Goal: Transaction & Acquisition: Book appointment/travel/reservation

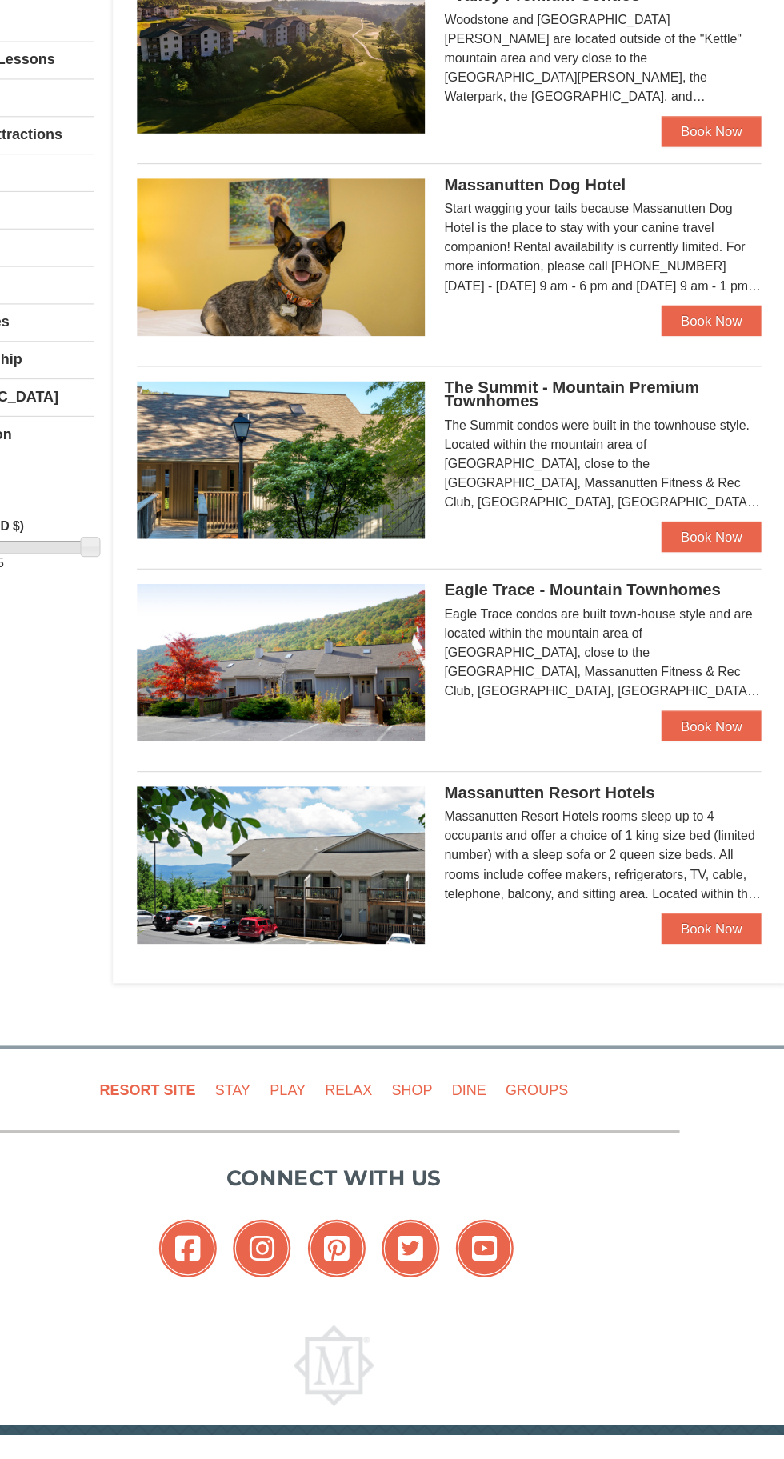
scroll to position [110, 0]
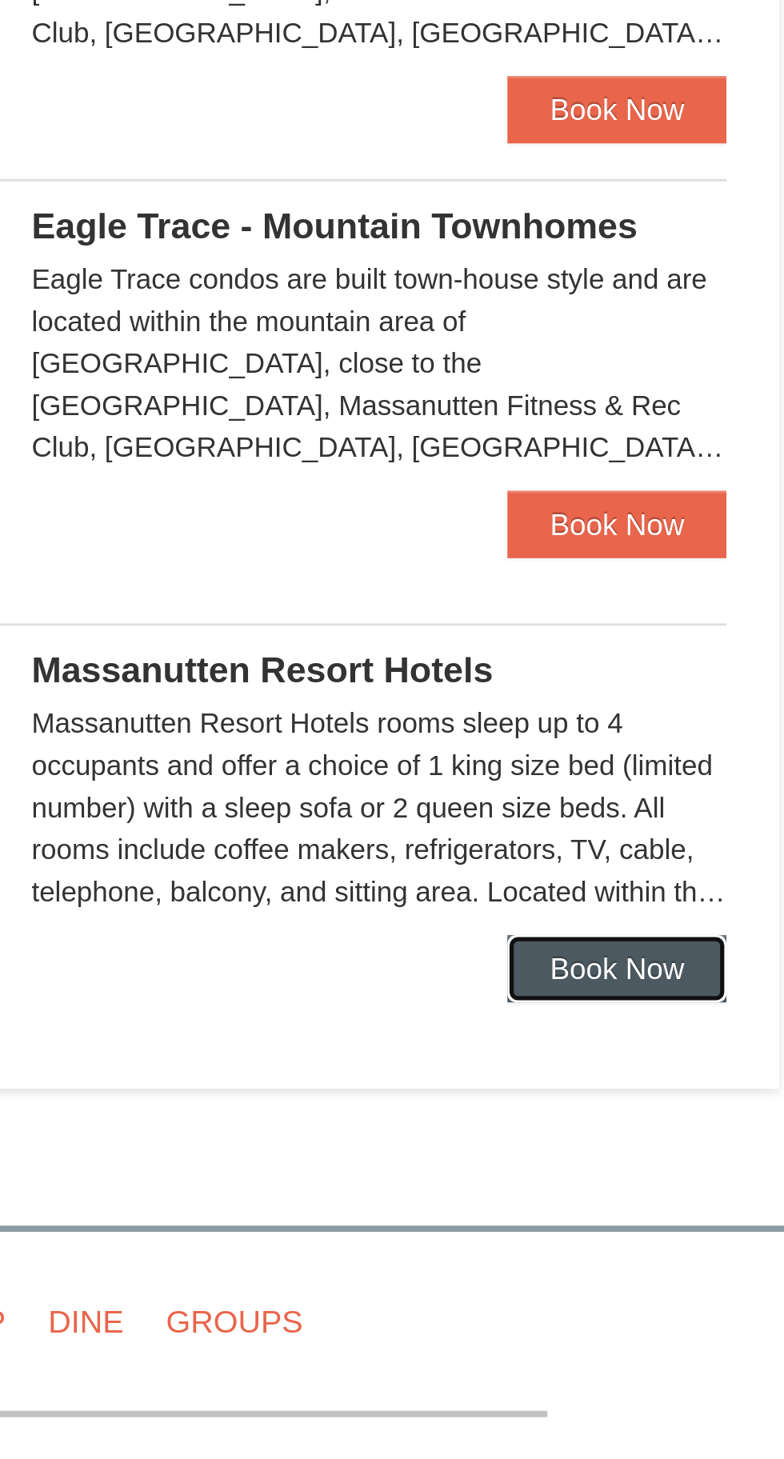
click at [698, 1048] on link "Book Now" at bounding box center [706, 1038] width 83 height 26
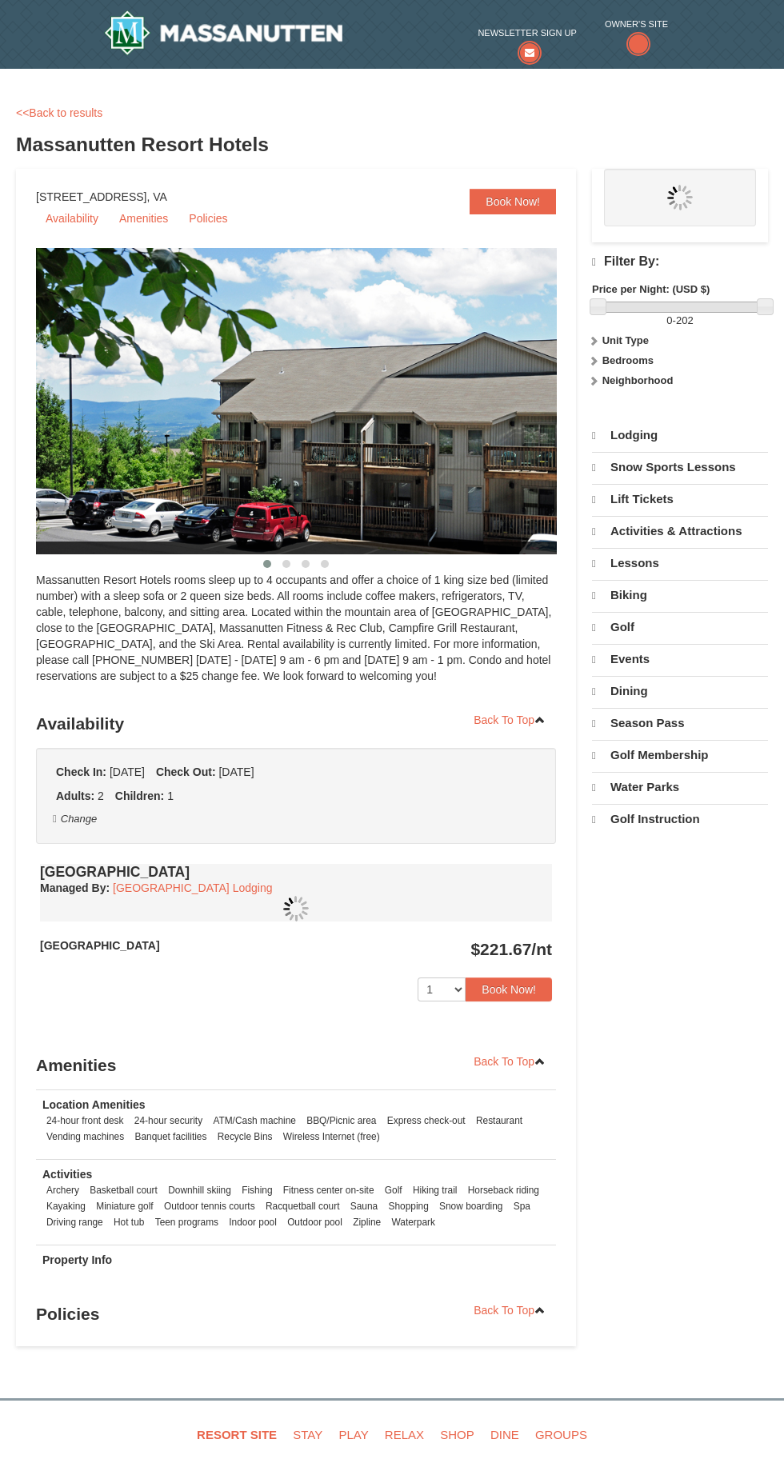
select select "10"
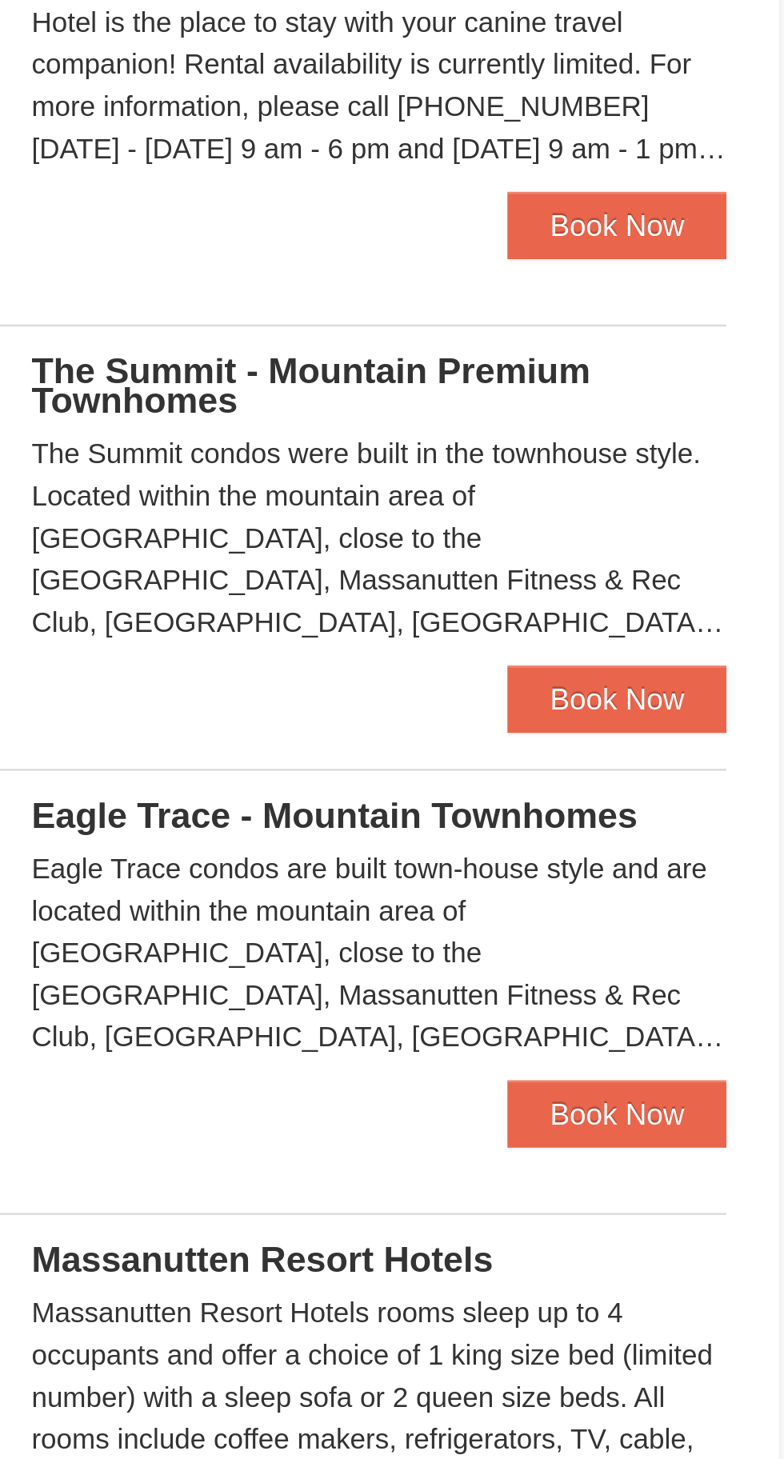
scroll to position [232, 0]
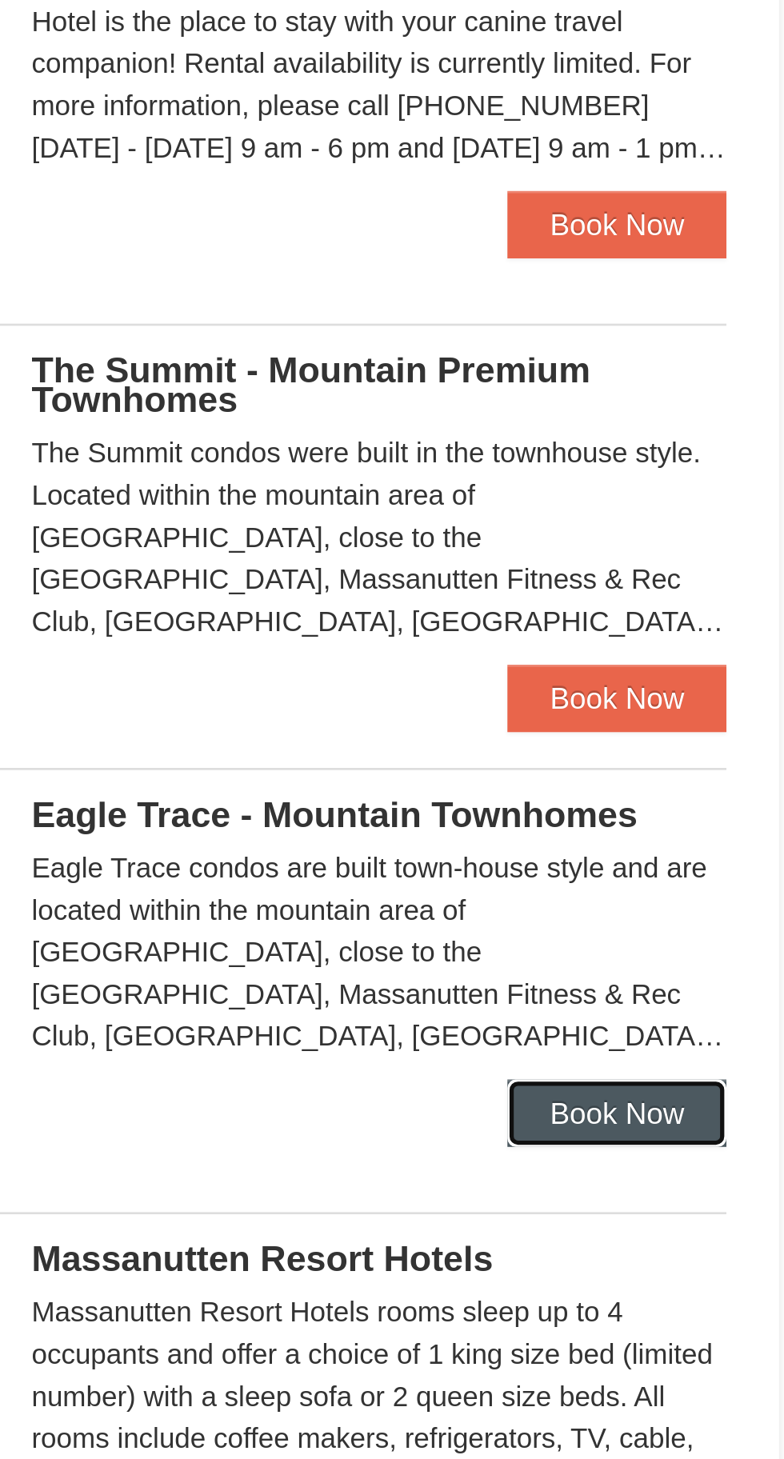
click at [698, 755] on link "Book Now" at bounding box center [706, 747] width 83 height 26
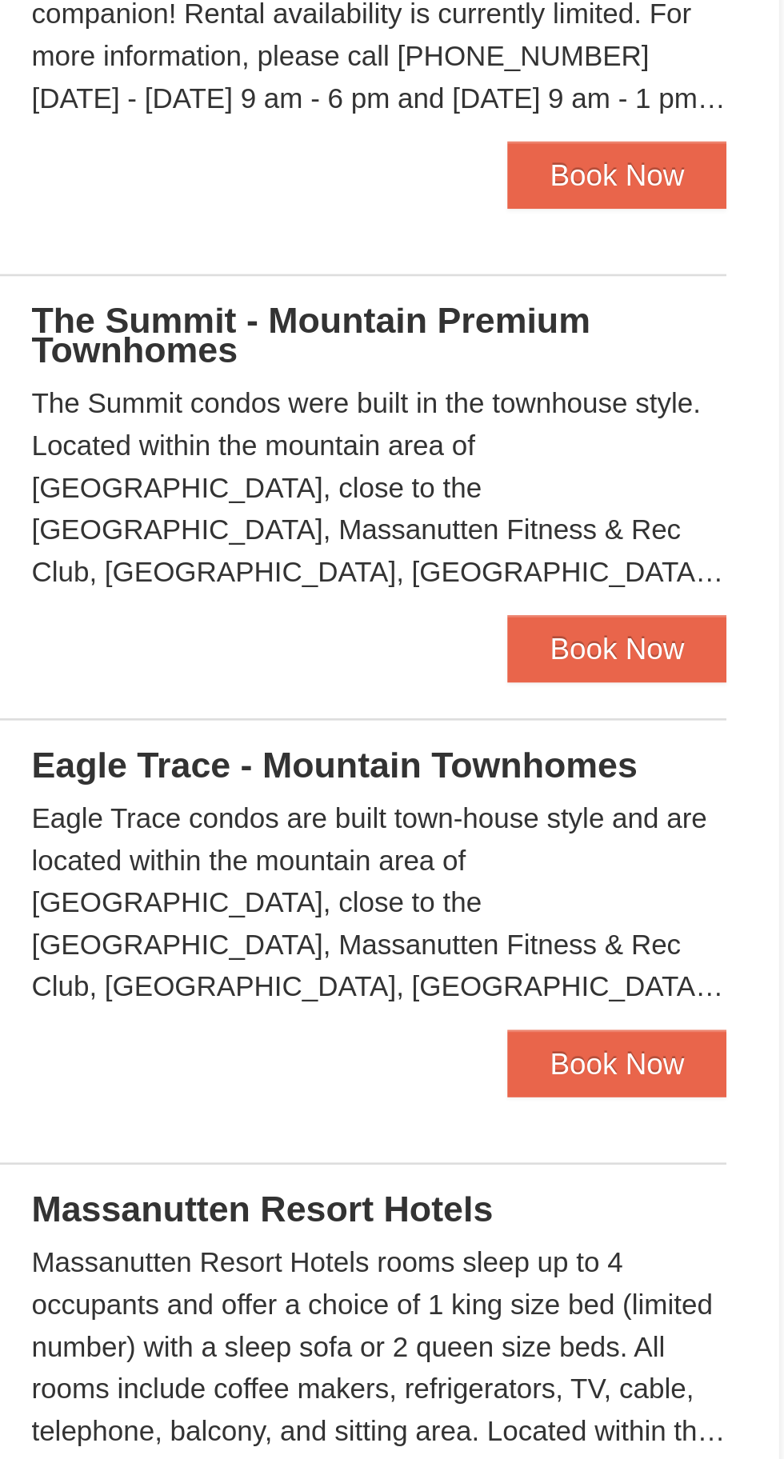
scroll to position [110, 0]
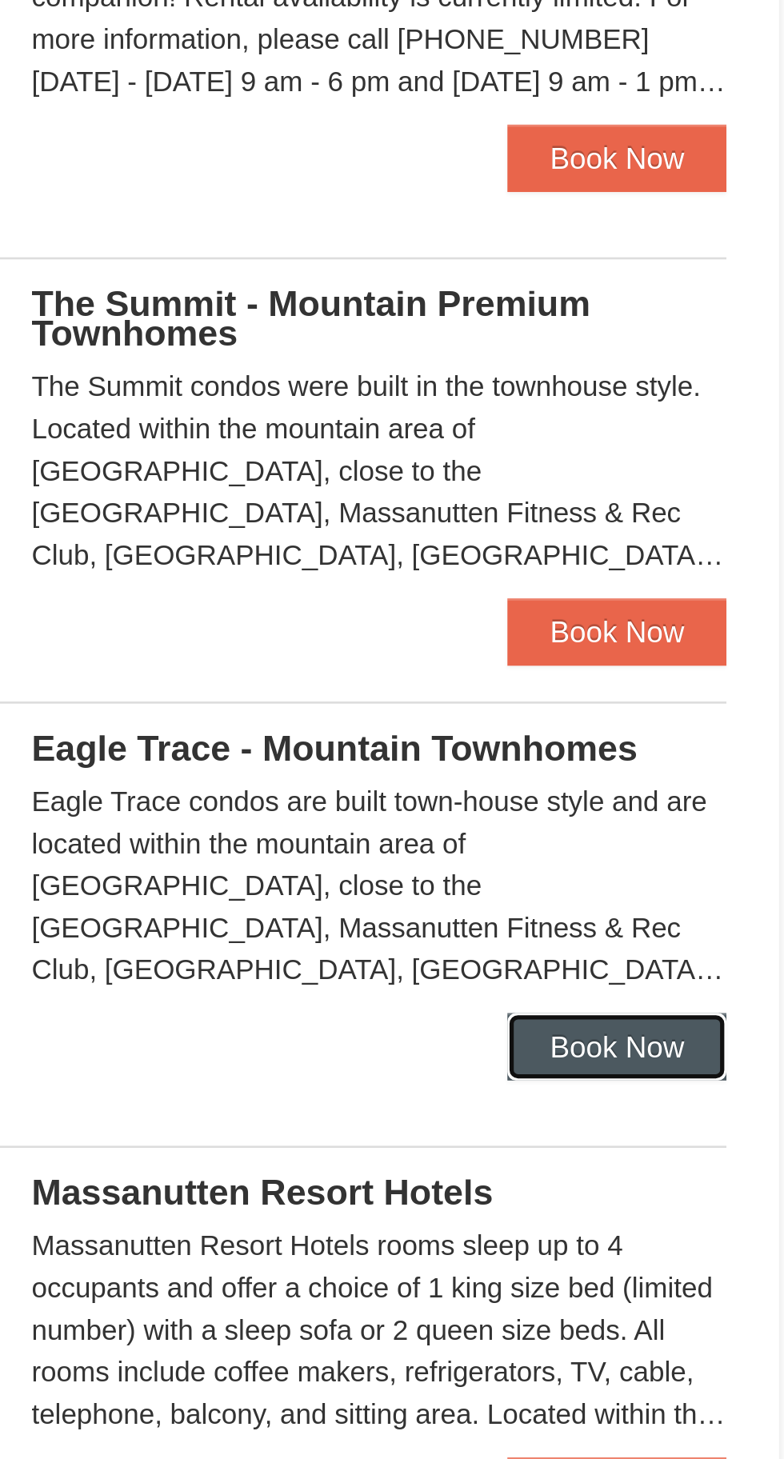
click at [706, 873] on link "Book Now" at bounding box center [706, 869] width 83 height 26
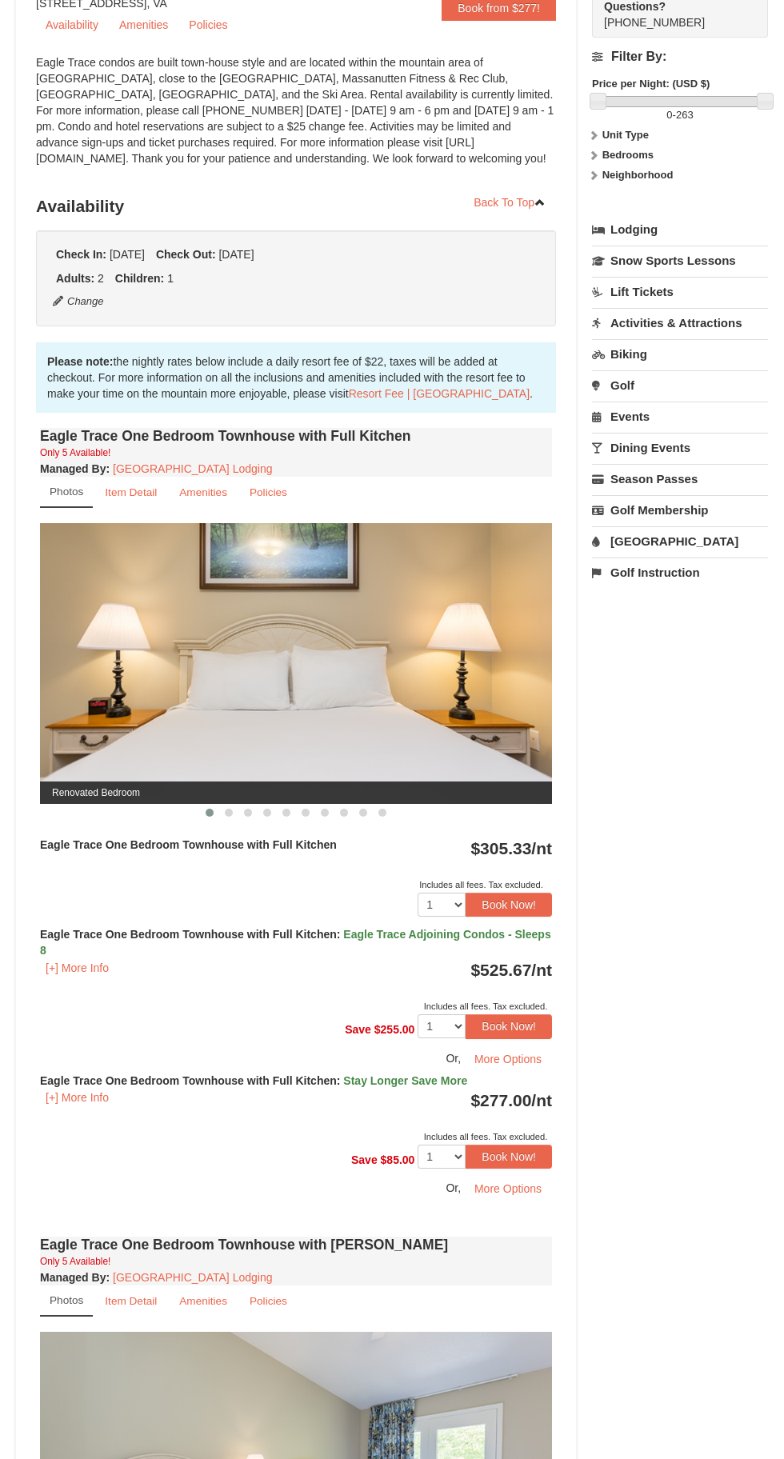
scroll to position [186, 0]
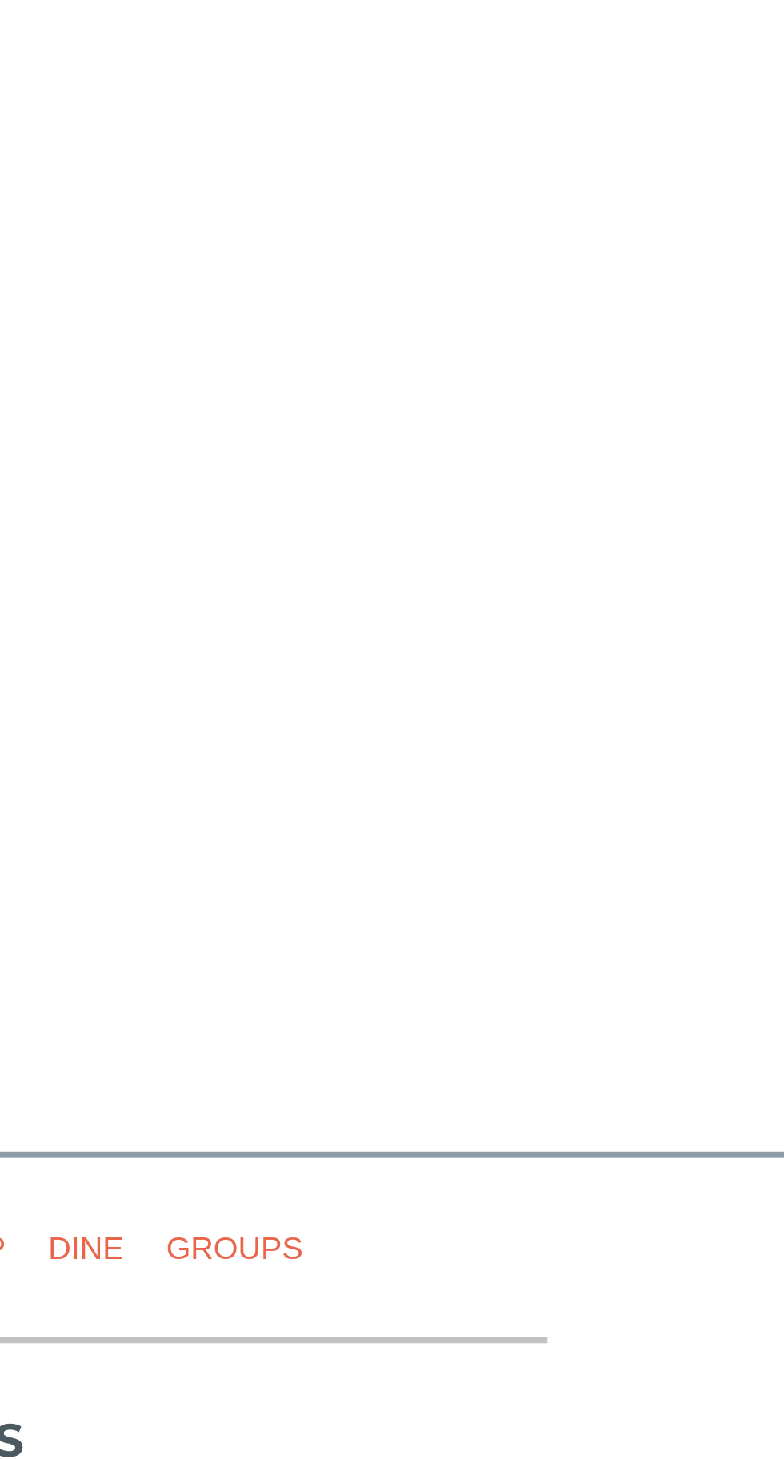
select select "10"
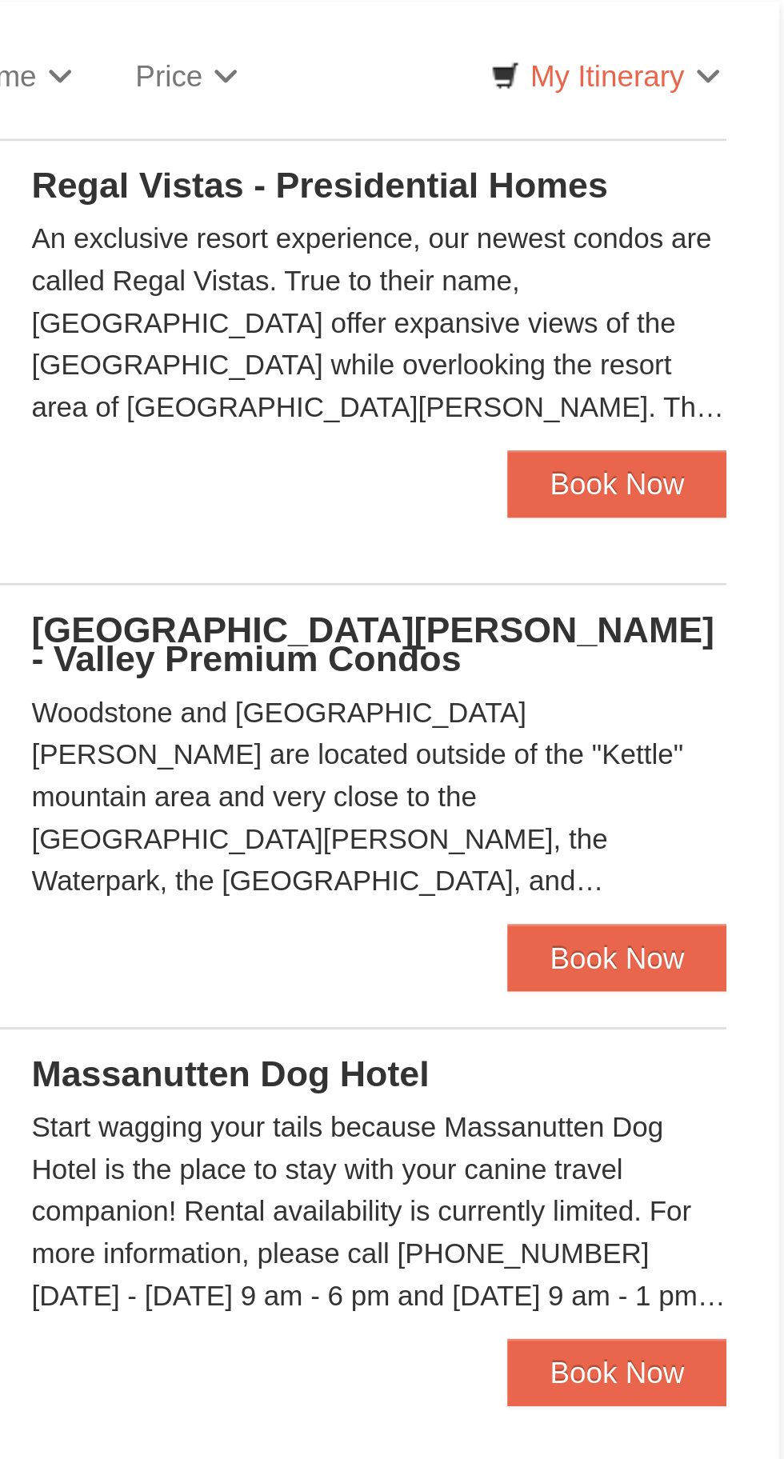
scroll to position [108, 0]
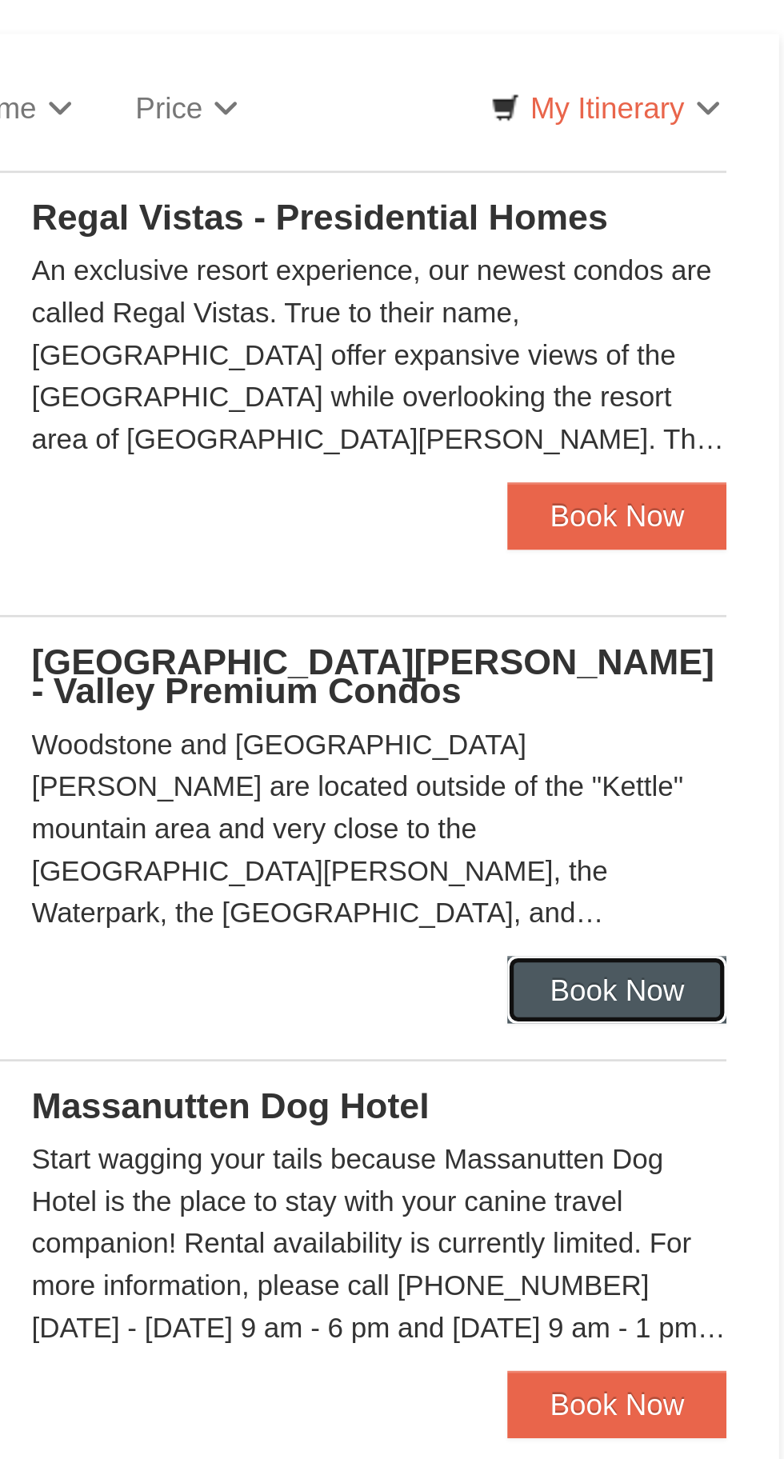
click at [702, 378] on link "Book Now" at bounding box center [706, 376] width 83 height 26
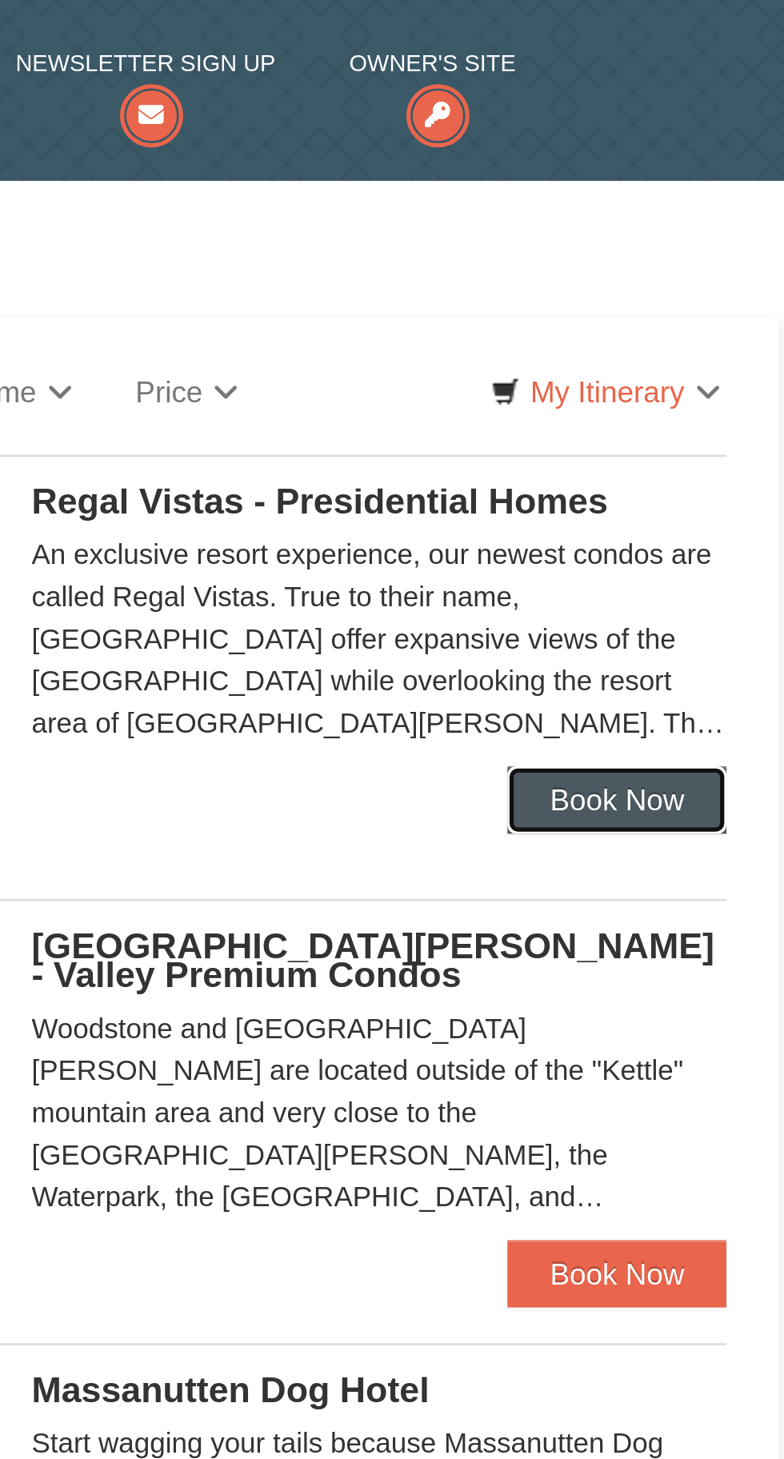
click at [708, 305] on link "Book Now" at bounding box center [706, 304] width 83 height 26
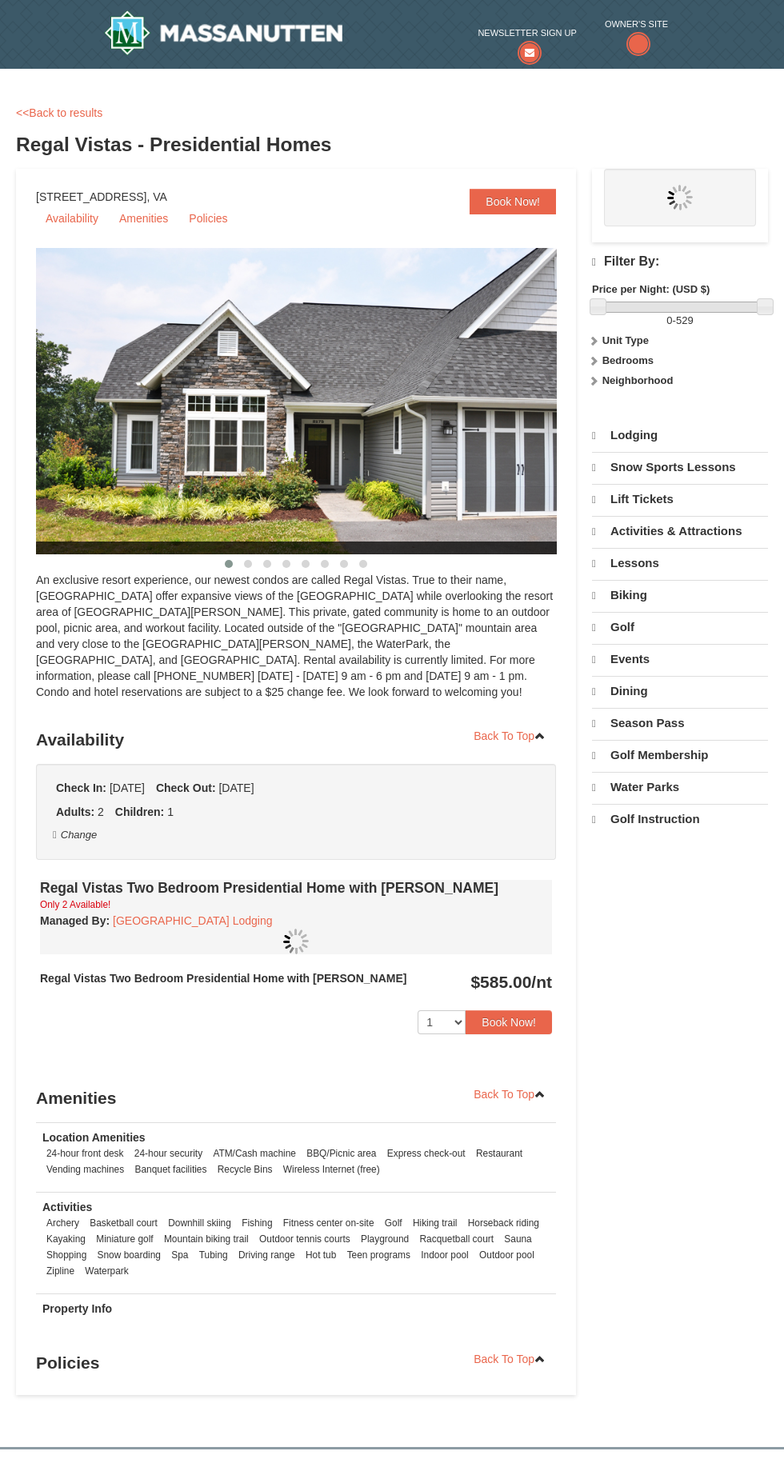
select select "10"
